Goal: Check status: Check status

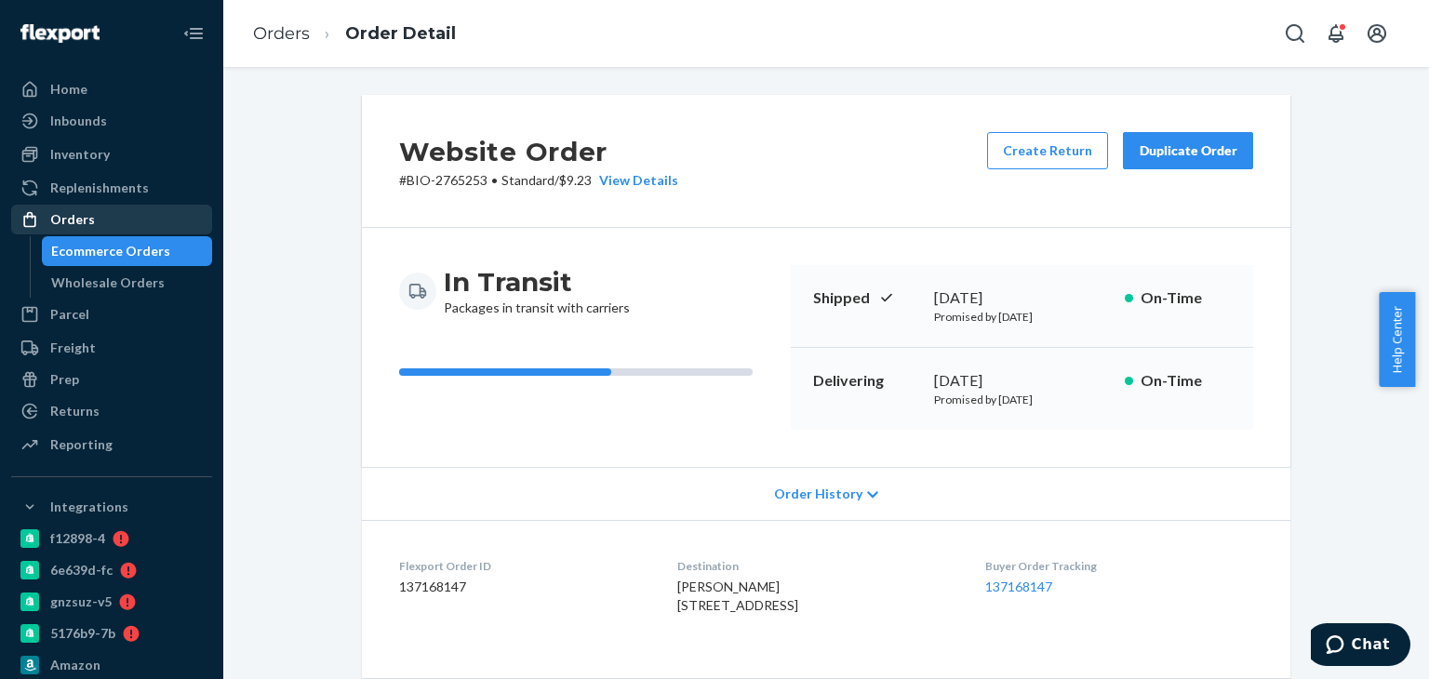
scroll to position [279, 0]
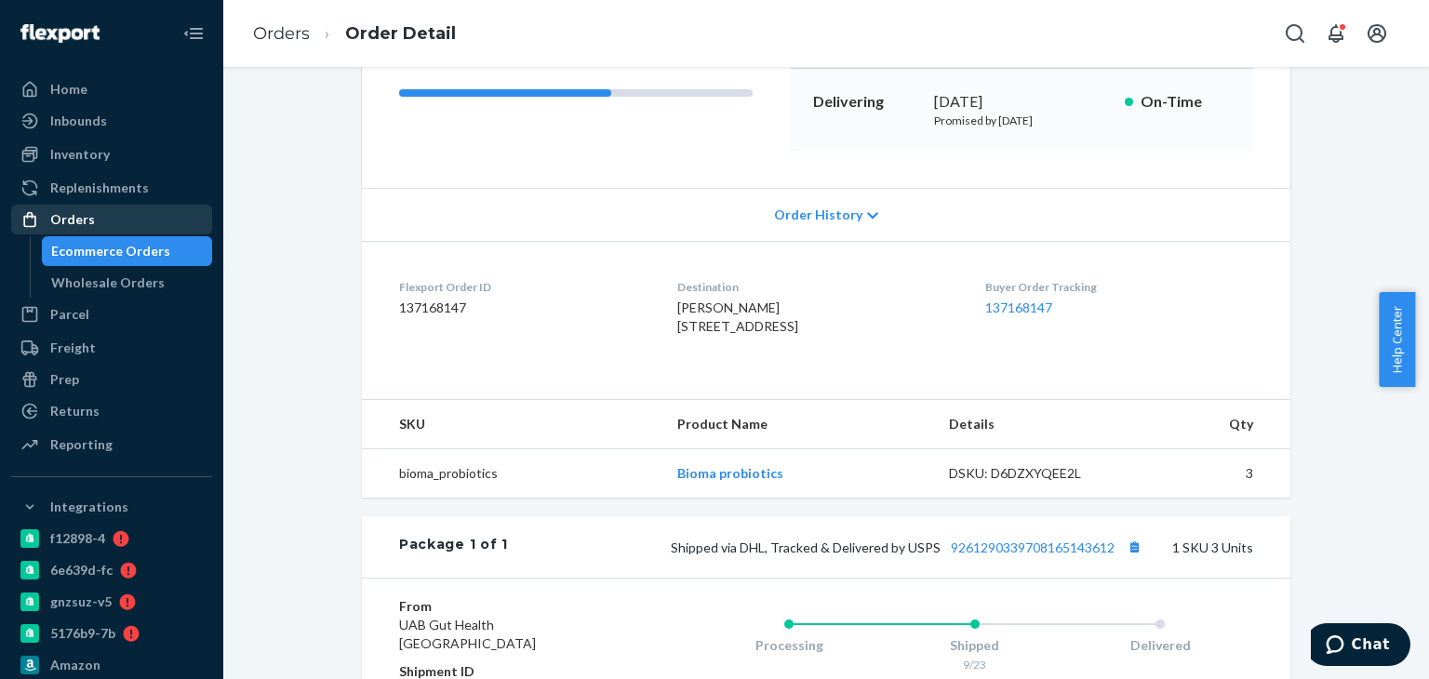
click at [182, 216] on div "Orders" at bounding box center [111, 220] width 197 height 26
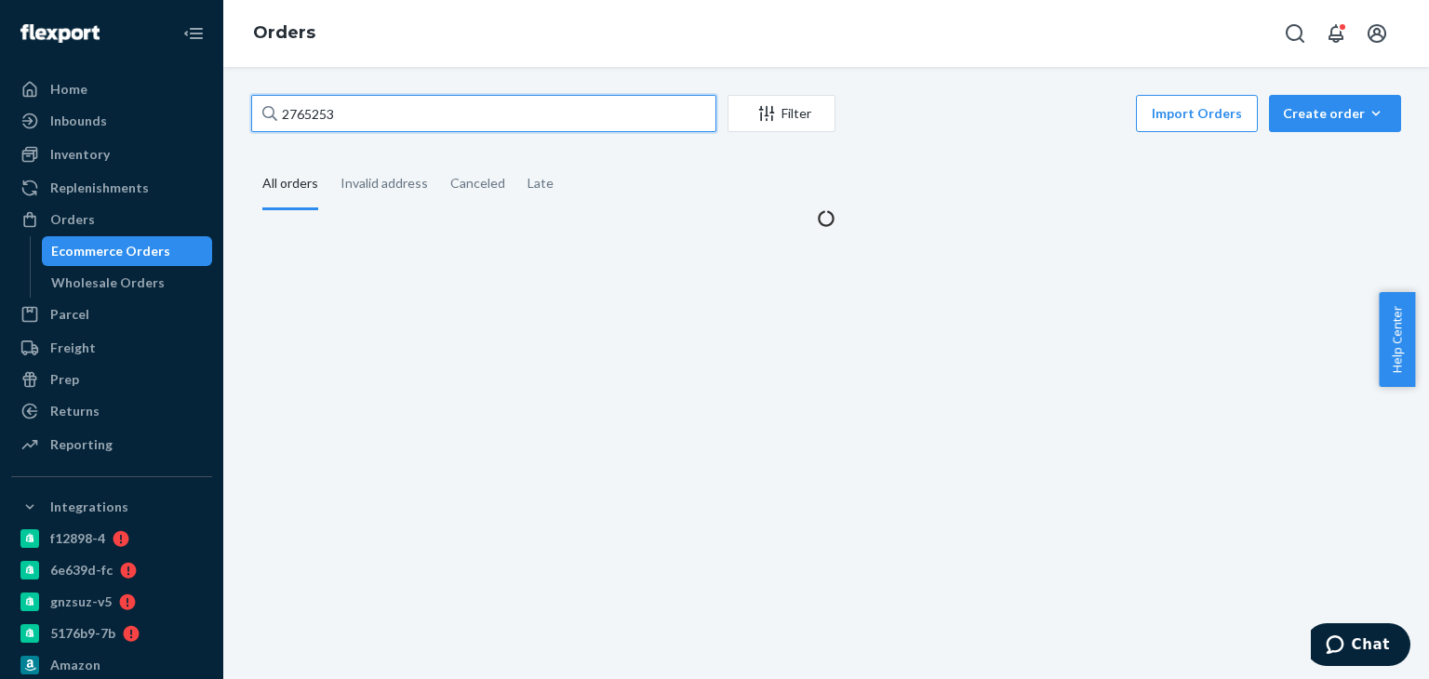
drag, startPoint x: 426, startPoint y: 124, endPoint x: 248, endPoint y: 124, distance: 178.7
click at [248, 124] on div "2765253 Filter Import Orders Create order Ecommerce order Removal order All ord…" at bounding box center [826, 161] width 1178 height 133
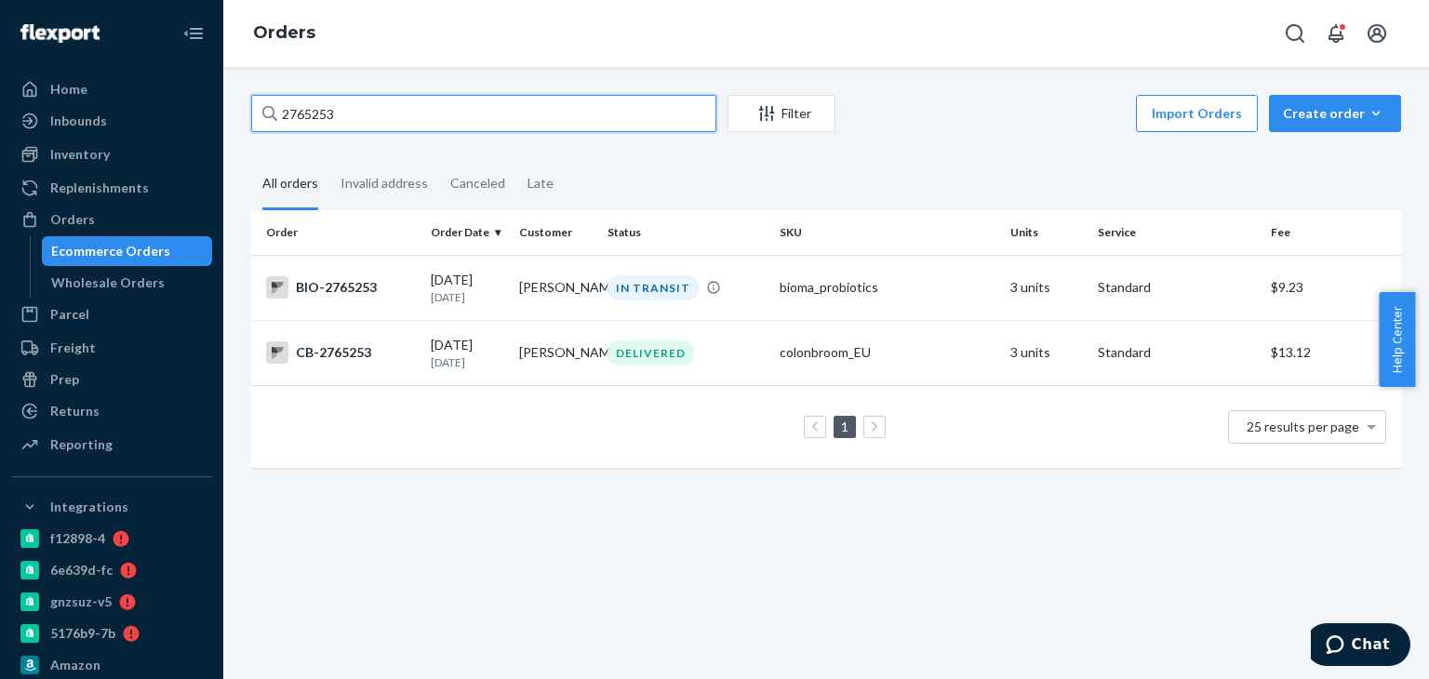
paste input "75192"
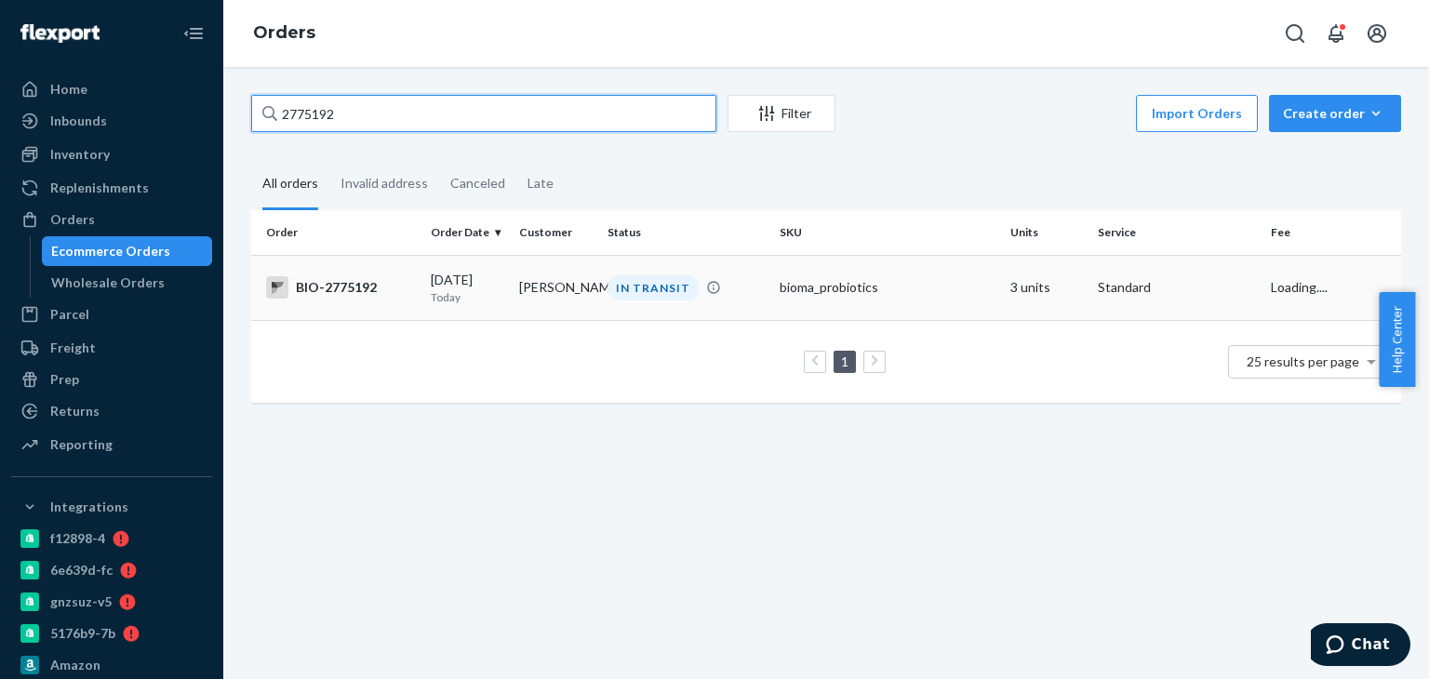
type input "2775192"
click at [604, 296] on div "IN TRANSIT" at bounding box center [686, 287] width 165 height 25
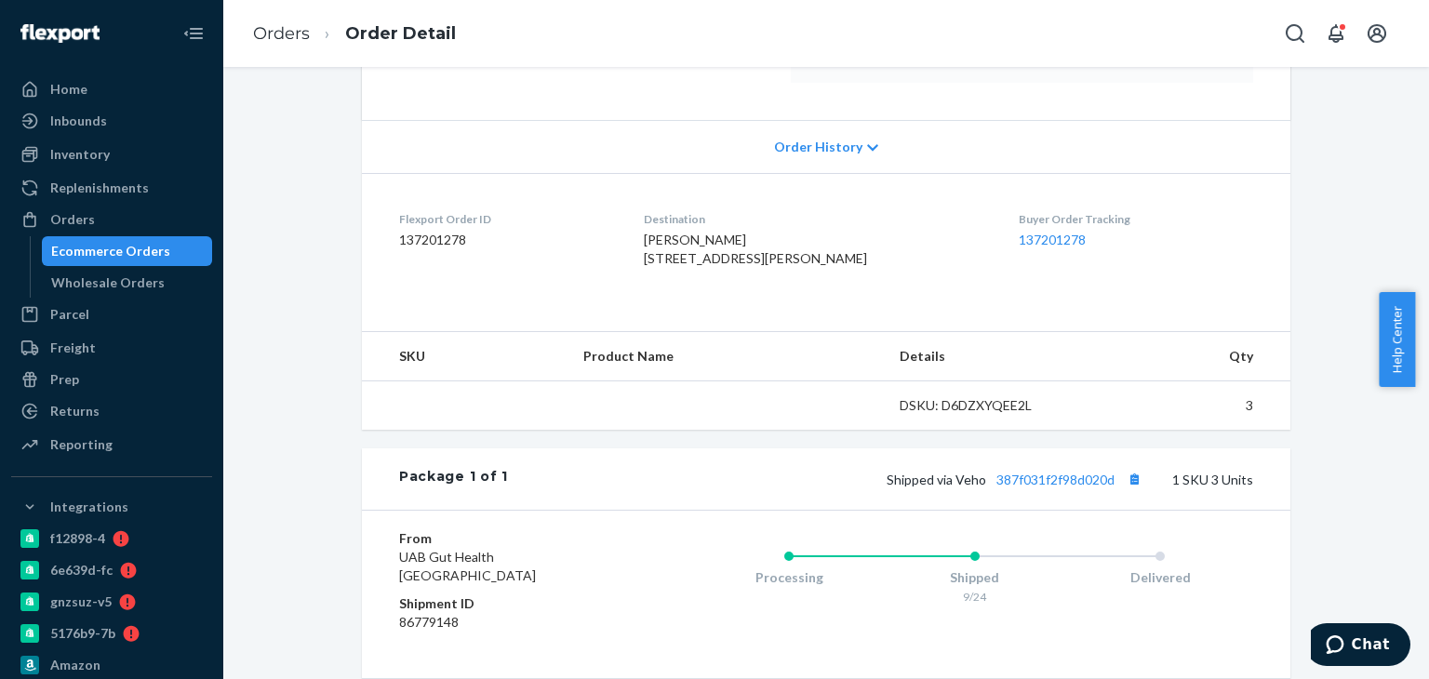
scroll to position [465, 0]
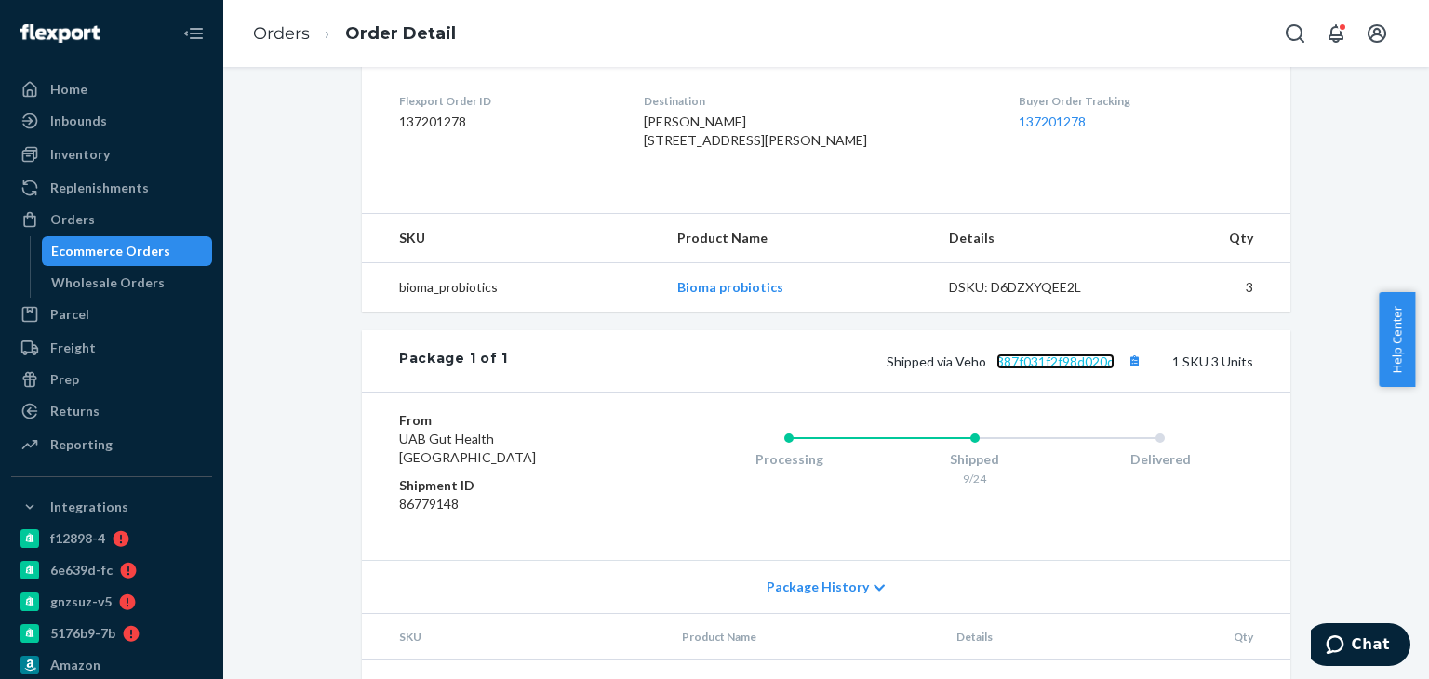
click at [1054, 369] on link "387f031f2f98d020d" at bounding box center [1056, 362] width 118 height 16
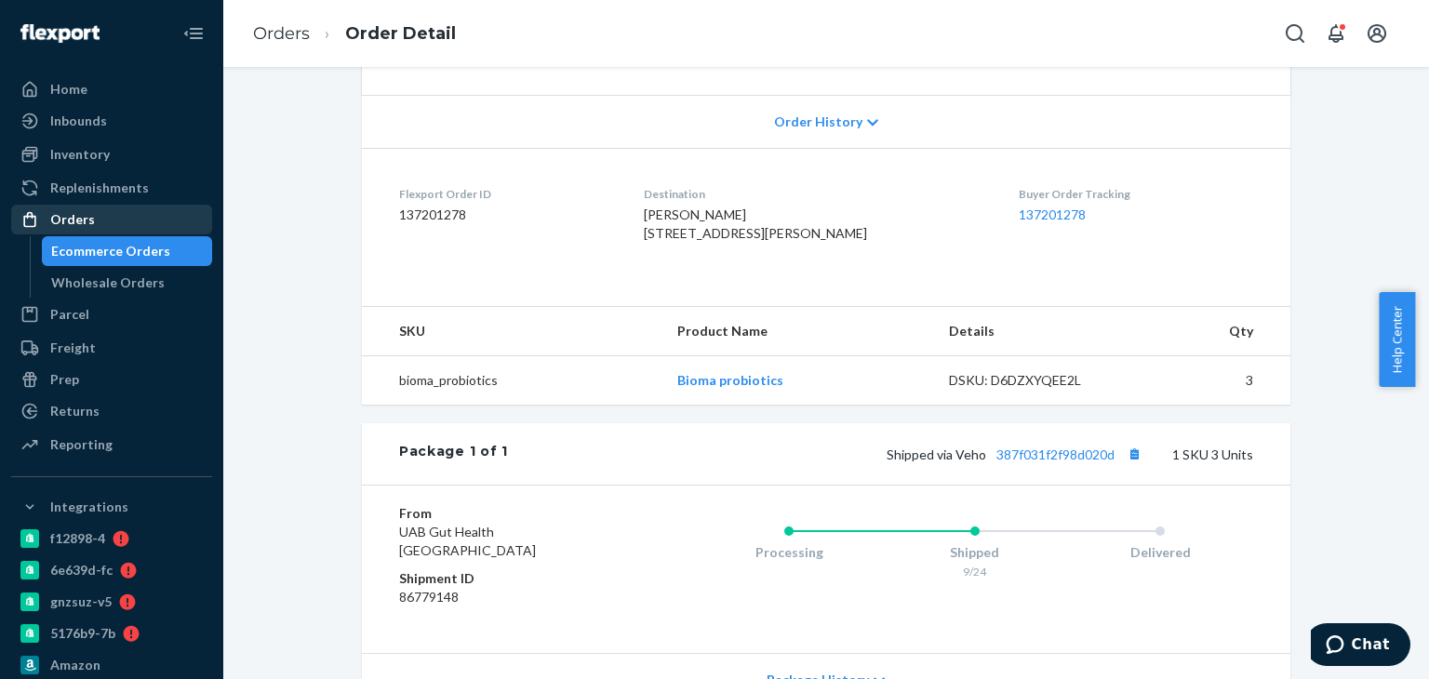
drag, startPoint x: 104, startPoint y: 205, endPoint x: 123, endPoint y: 216, distance: 21.7
click at [104, 205] on link "Orders" at bounding box center [111, 220] width 201 height 30
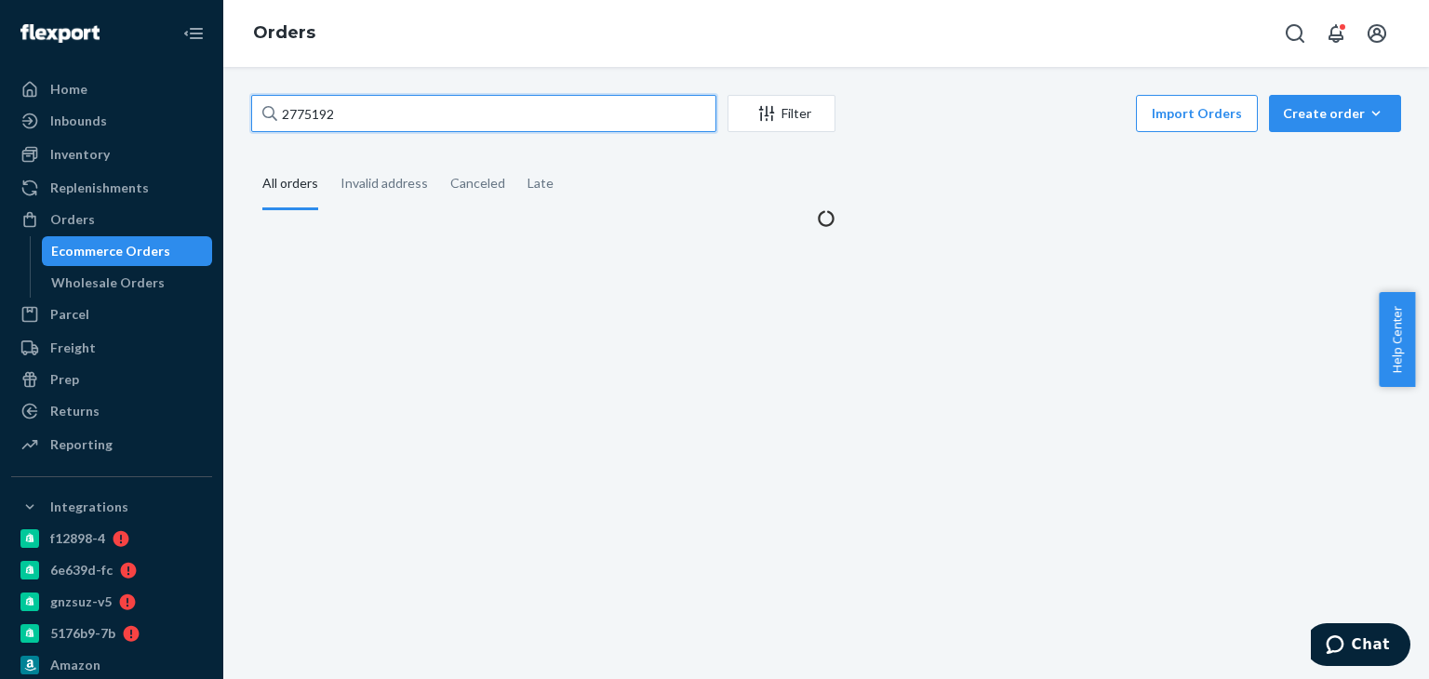
drag, startPoint x: 324, startPoint y: 105, endPoint x: 275, endPoint y: 100, distance: 48.7
click at [275, 100] on div "2775192" at bounding box center [483, 113] width 465 height 37
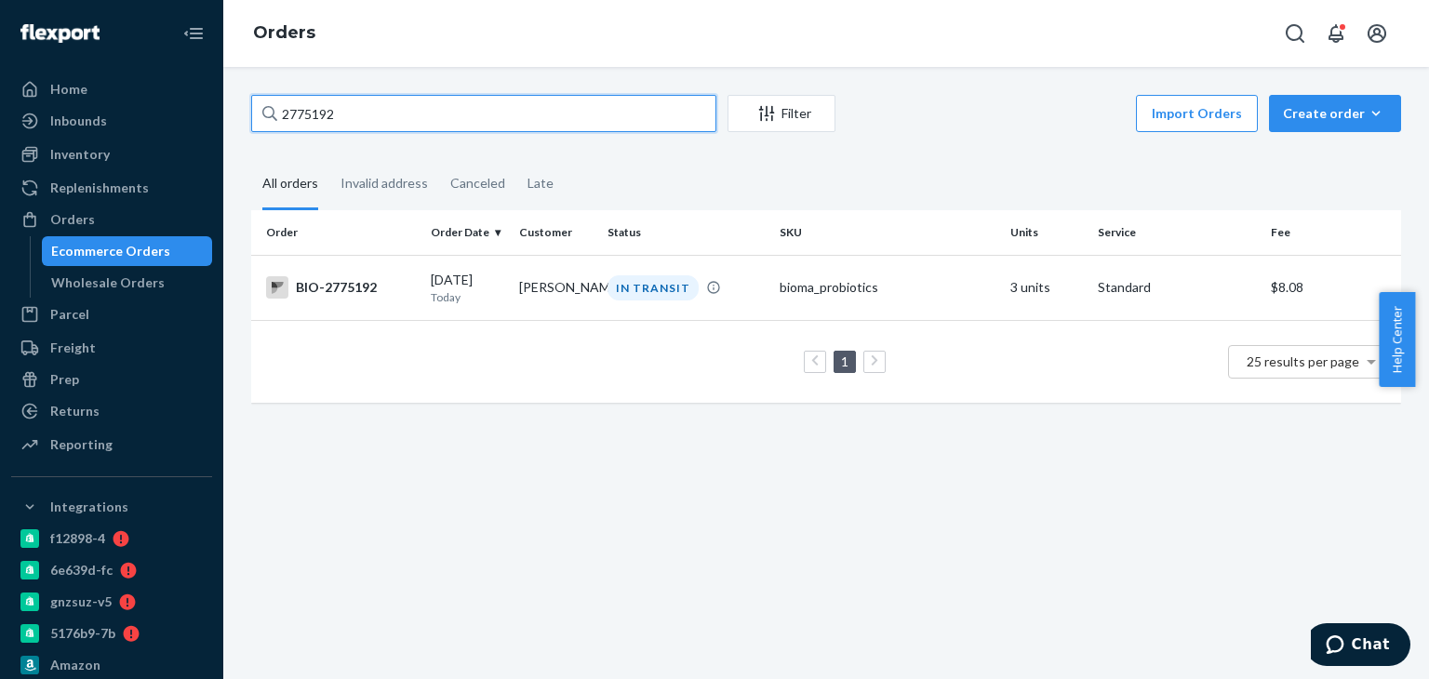
paste input "16987"
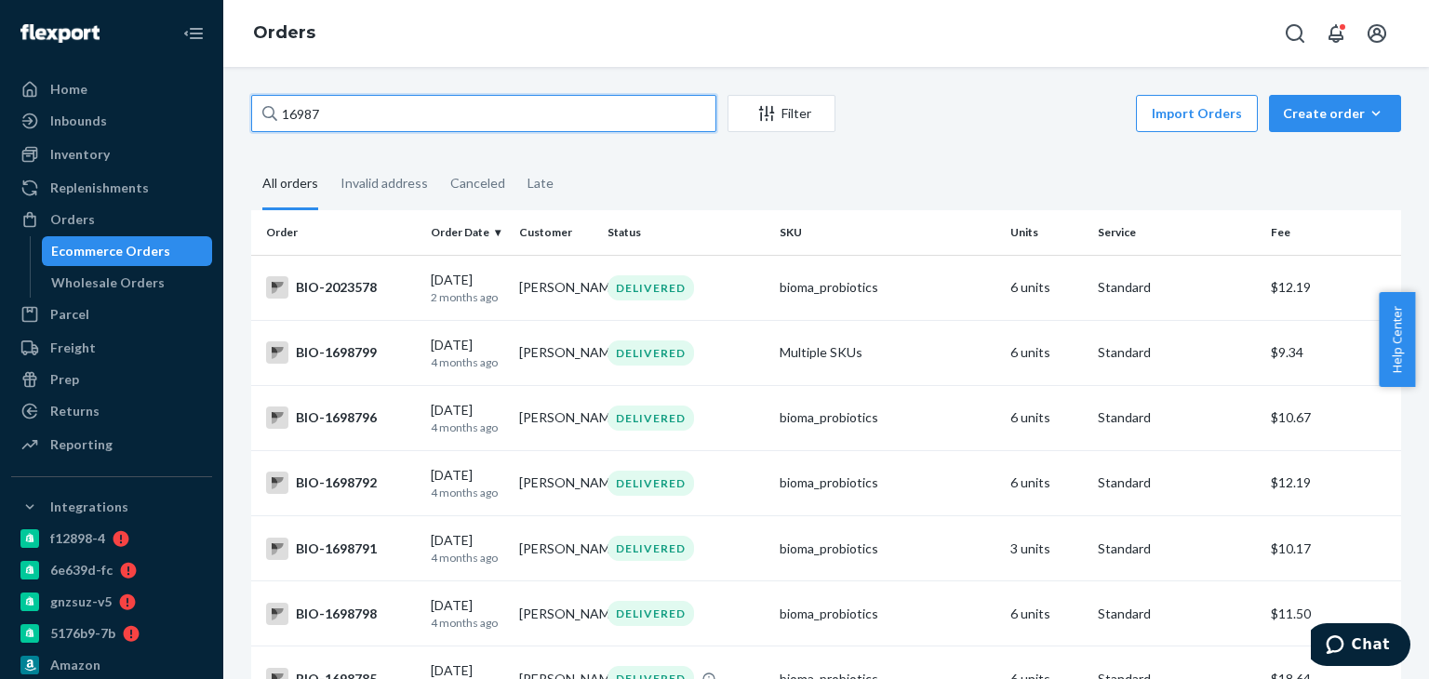
click at [286, 117] on input "16987" at bounding box center [483, 113] width 465 height 37
click at [358, 114] on input "16987" at bounding box center [483, 113] width 465 height 37
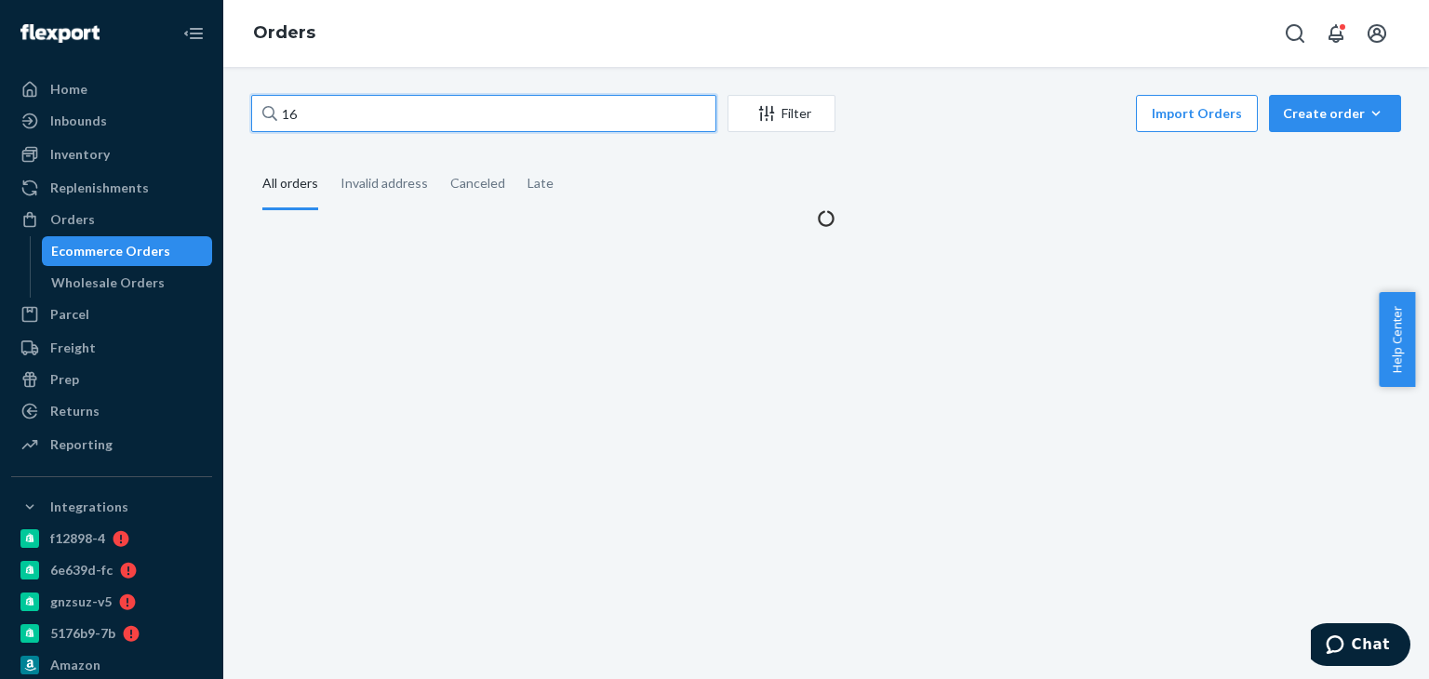
type input "1"
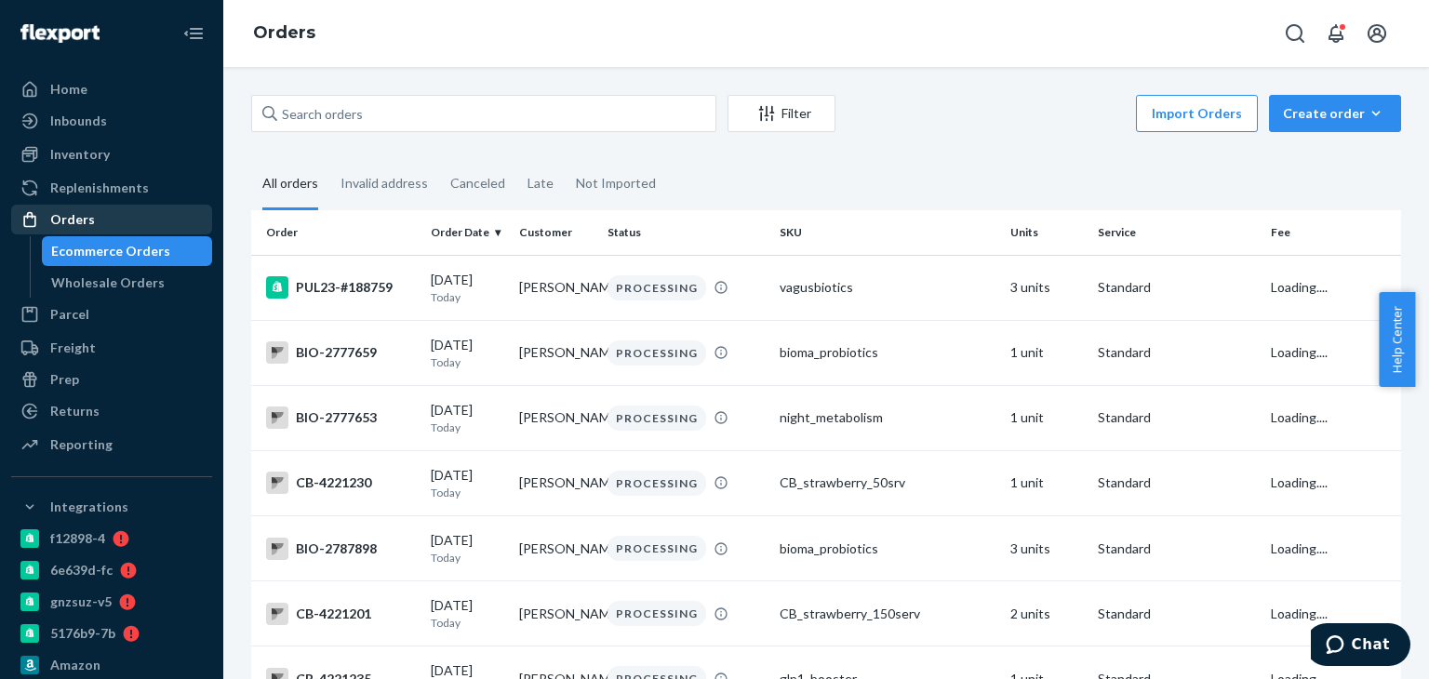
click at [151, 213] on div "Orders" at bounding box center [111, 220] width 197 height 26
